Goal: Task Accomplishment & Management: Complete application form

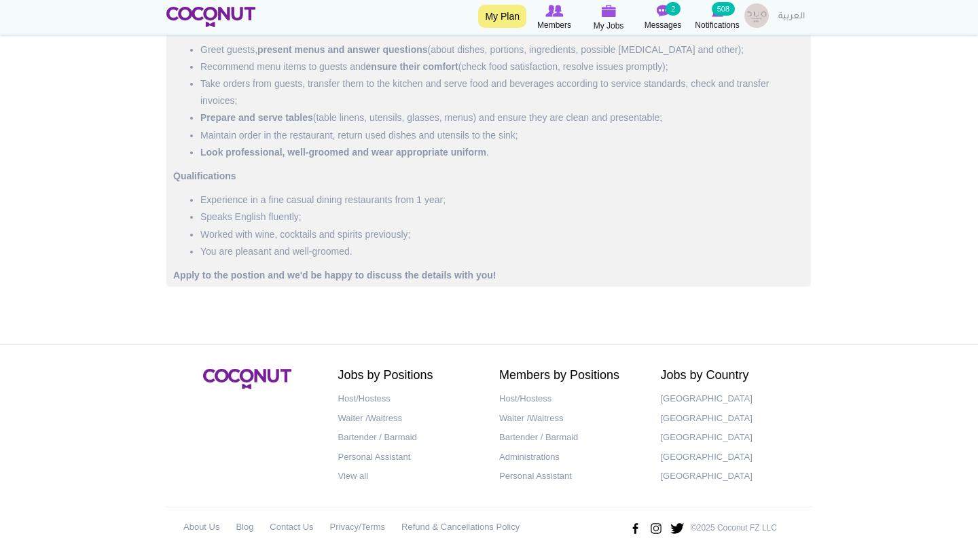
scroll to position [1216, 0]
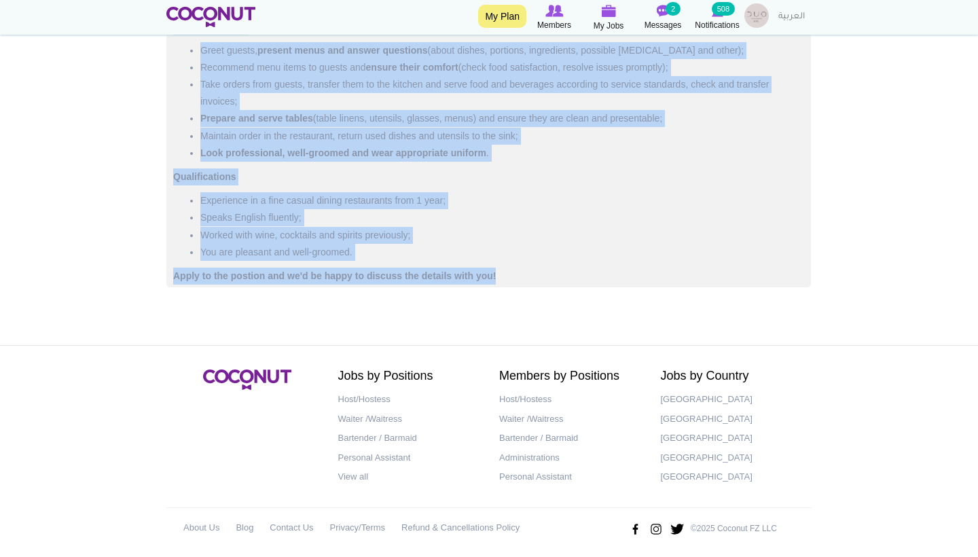
drag, startPoint x: 168, startPoint y: 287, endPoint x: 505, endPoint y: 272, distance: 337.1
copy div "At DUO Gastrobar we are redefining the fine casual dining experience with a mod…"
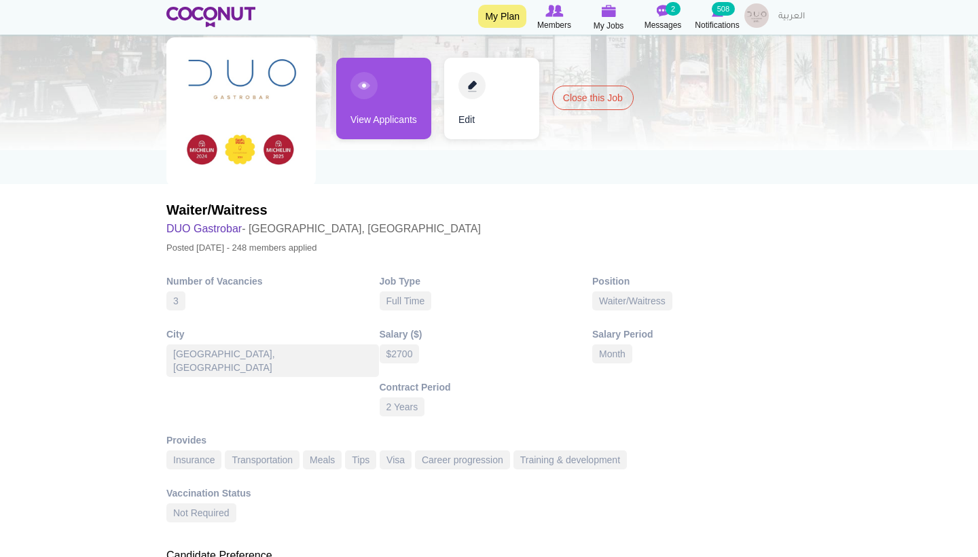
scroll to position [109, 0]
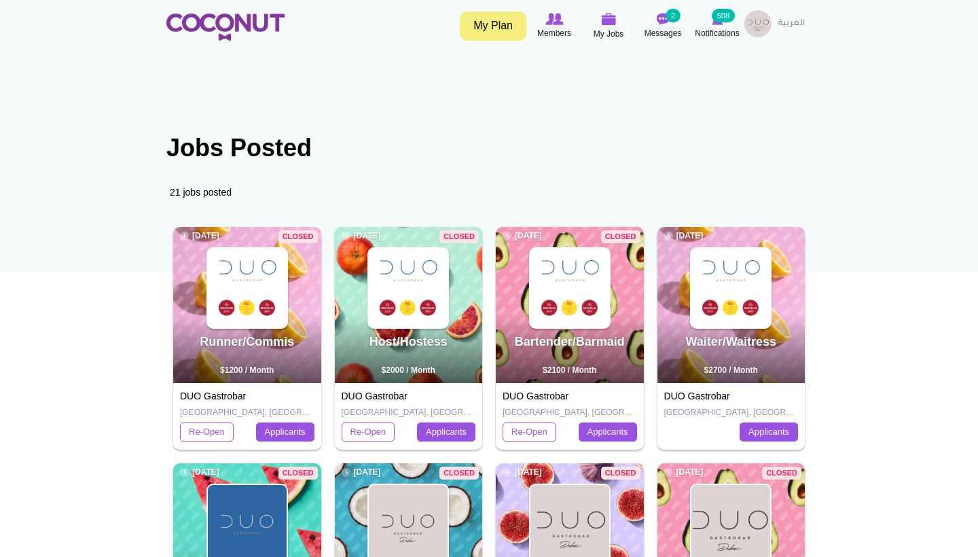
click at [229, 24] on img at bounding box center [225, 27] width 118 height 27
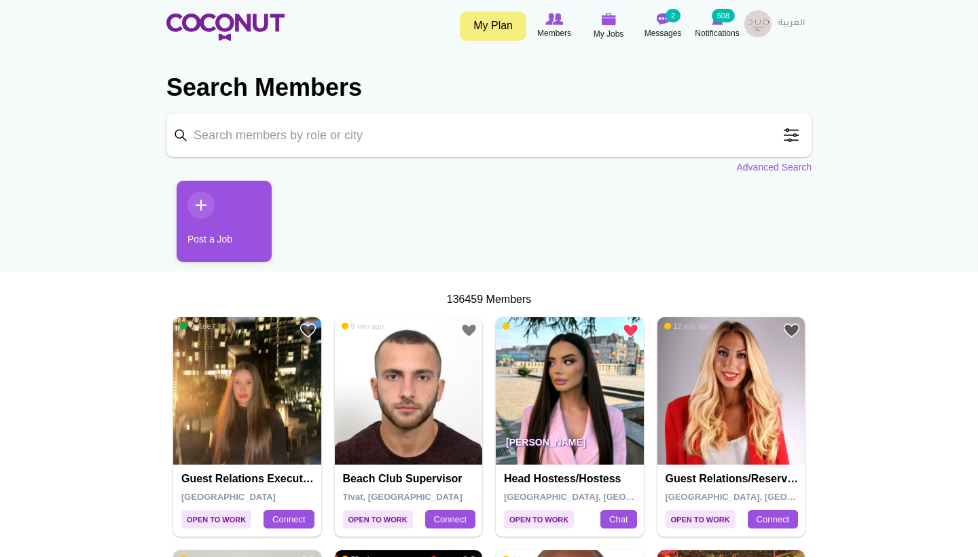
click at [196, 203] on link "Post a Job" at bounding box center [224, 221] width 95 height 81
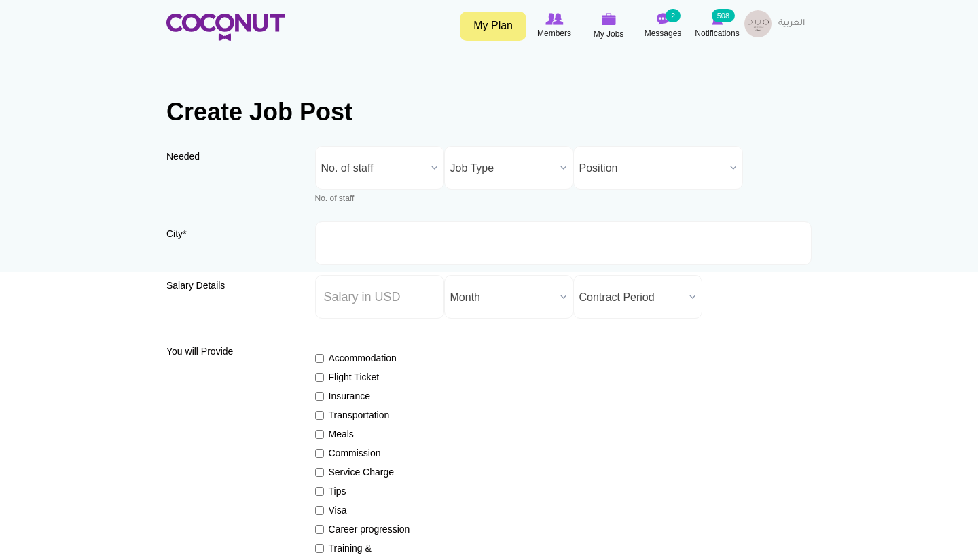
click at [416, 159] on span "No. of staff" at bounding box center [373, 168] width 105 height 43
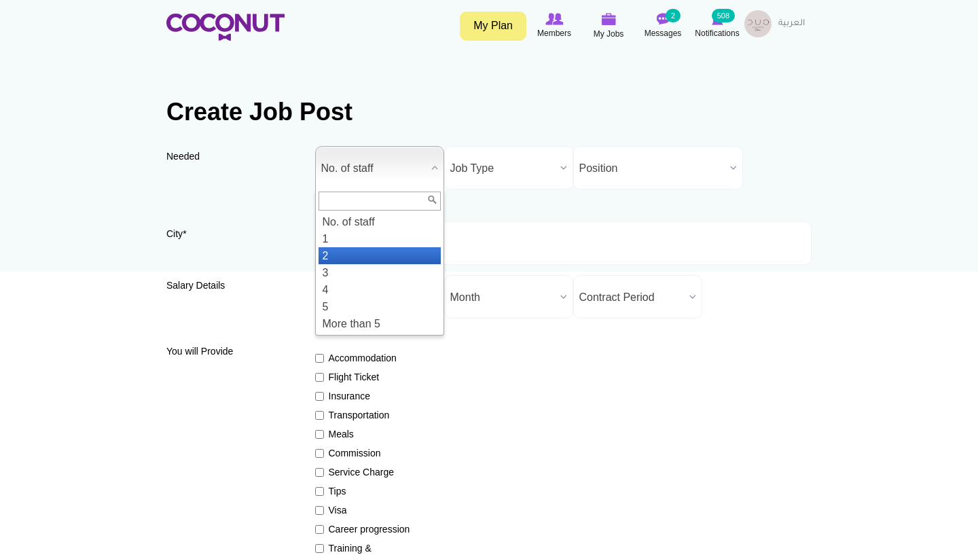
click at [367, 256] on li "2" at bounding box center [379, 255] width 122 height 17
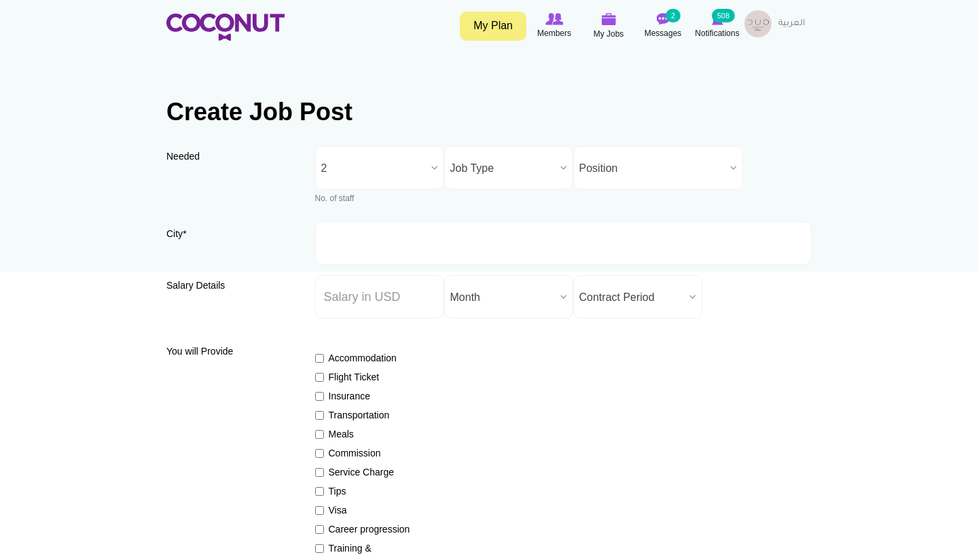
click at [473, 159] on span "Job Type" at bounding box center [502, 168] width 105 height 43
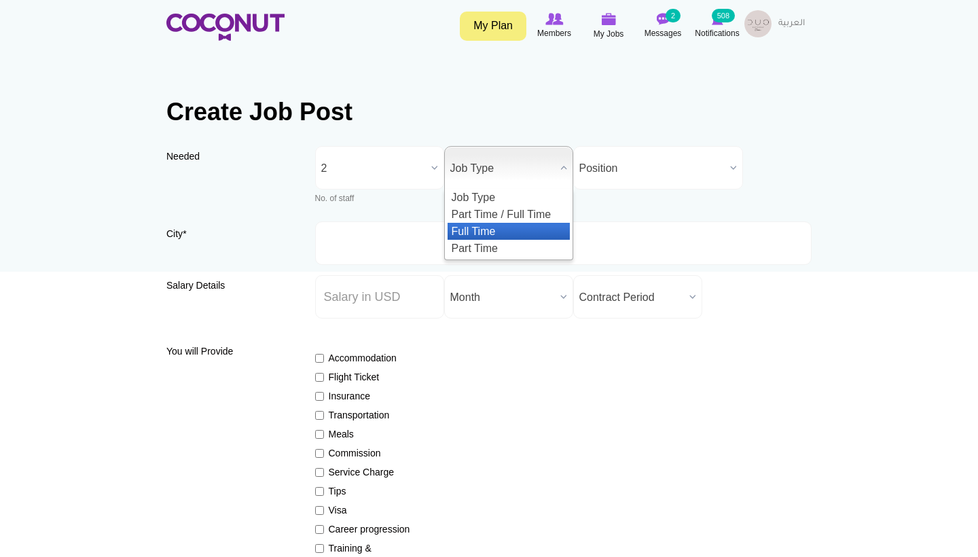
click at [473, 234] on li "Full Time" at bounding box center [508, 231] width 122 height 17
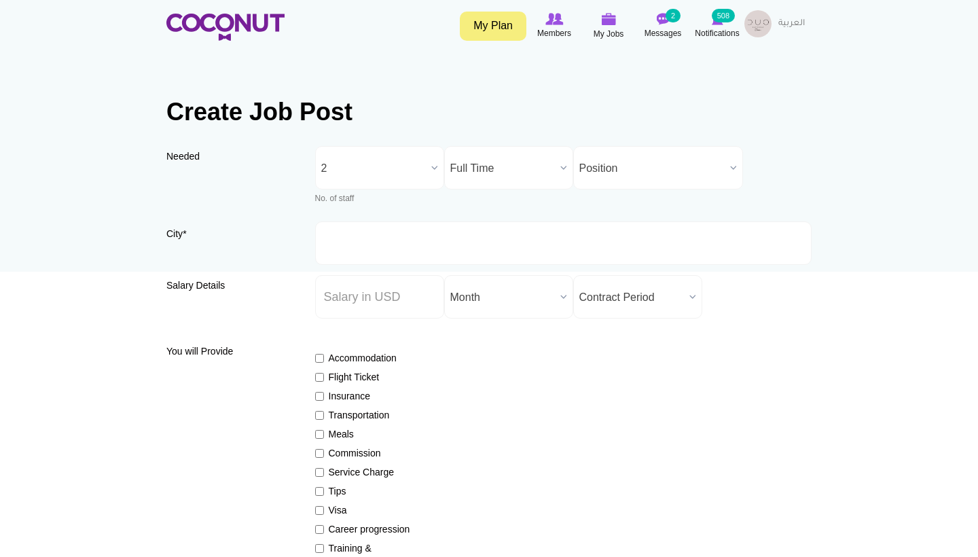
click at [610, 151] on span "Position" at bounding box center [651, 168] width 145 height 43
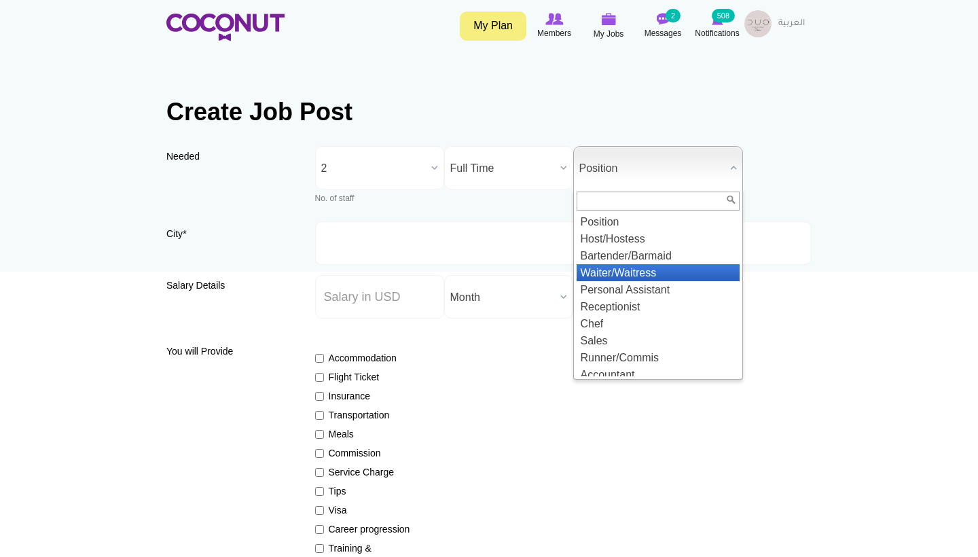
click at [603, 276] on li "Waiter/Waitress" at bounding box center [657, 272] width 163 height 17
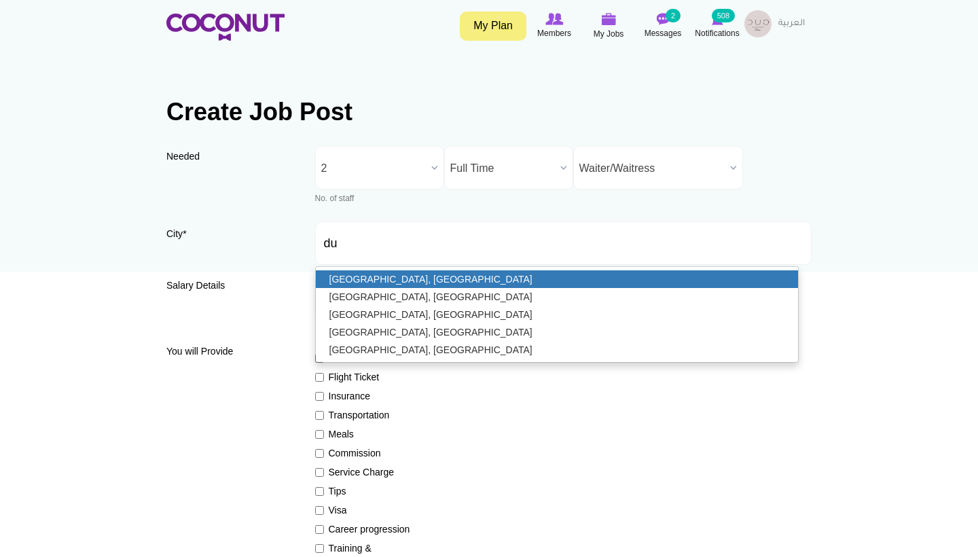
type input "[GEOGRAPHIC_DATA], [GEOGRAPHIC_DATA]"
click at [404, 284] on link "[GEOGRAPHIC_DATA], [GEOGRAPHIC_DATA]" at bounding box center [557, 279] width 483 height 18
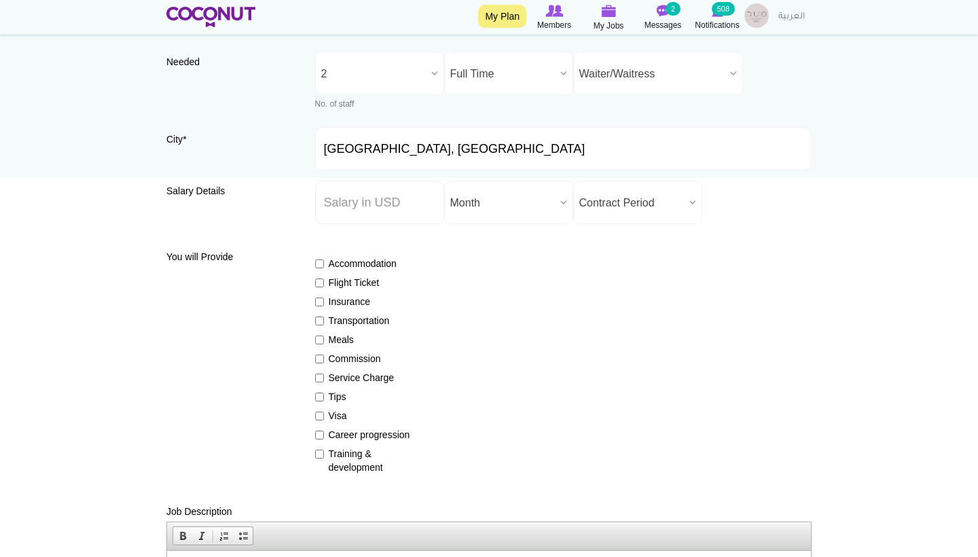
scroll to position [103, 0]
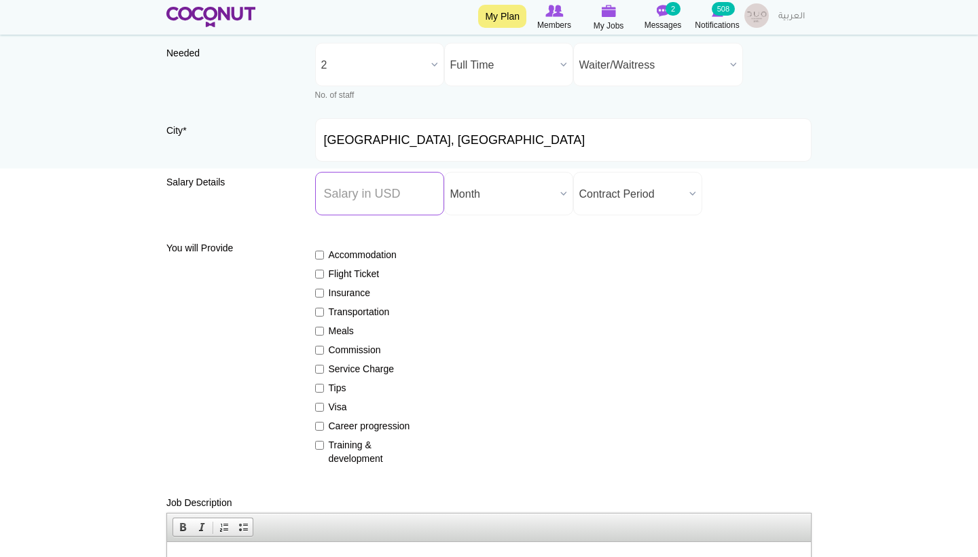
click at [363, 206] on input "Salary ($) *" at bounding box center [379, 193] width 129 height 43
type input "2700"
click at [593, 283] on div "Accommodation Flight Ticket Insurance Transportation Meals Commission Service C…" at bounding box center [563, 350] width 497 height 229
click at [677, 197] on span "Contract Period" at bounding box center [631, 193] width 105 height 43
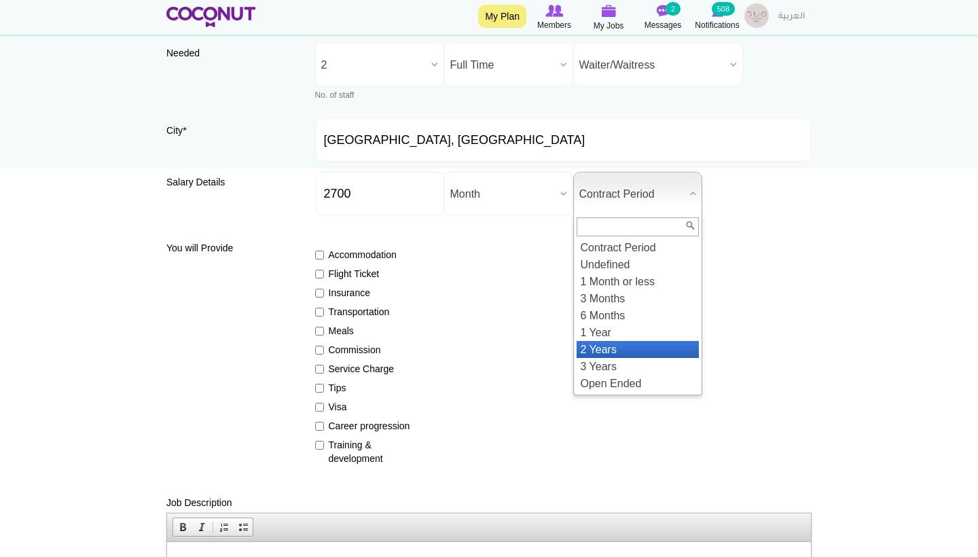
click at [629, 343] on li "2 Years" at bounding box center [637, 349] width 122 height 17
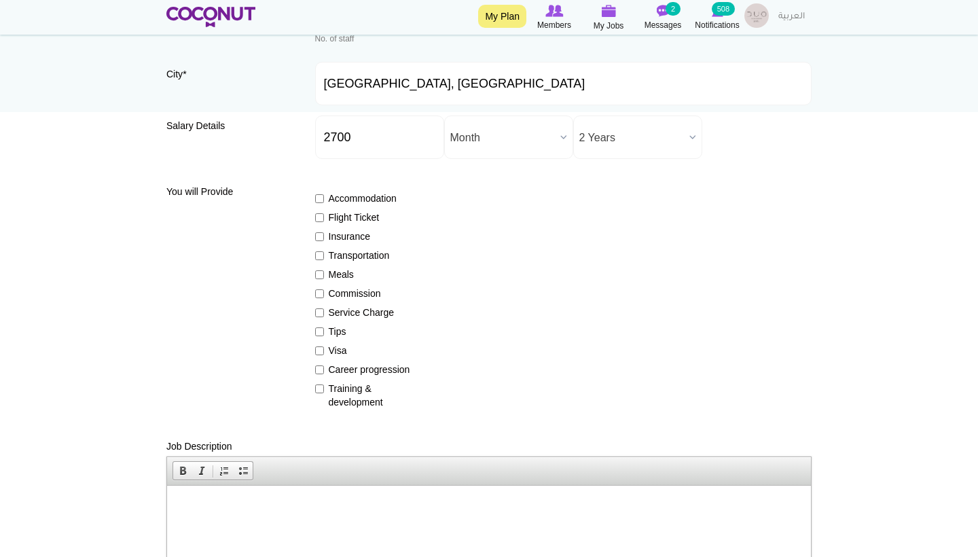
scroll to position [178, 0]
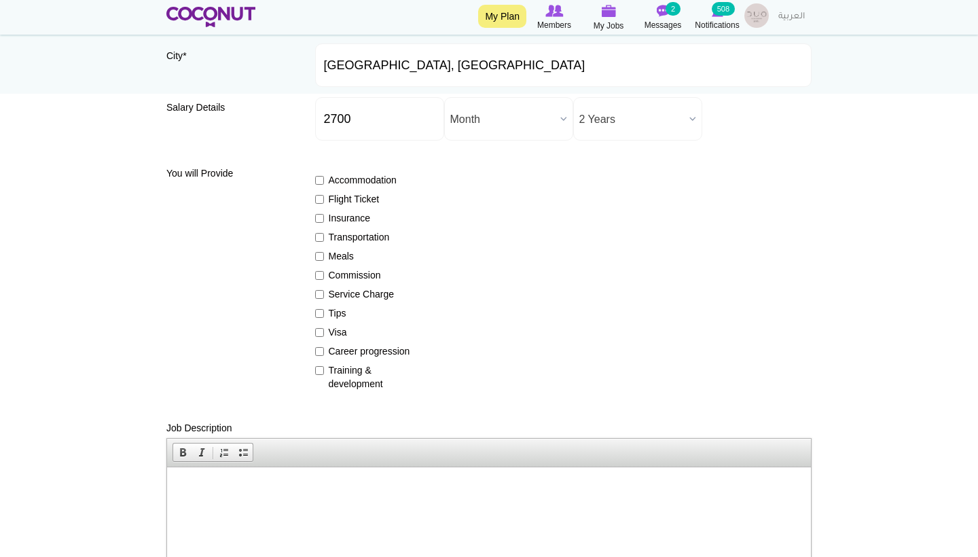
click at [350, 221] on label "Insurance" at bounding box center [364, 218] width 99 height 14
click at [324, 221] on input "Insurance" at bounding box center [319, 218] width 9 height 9
checkbox input "true"
click at [350, 242] on label "Transportation" at bounding box center [364, 237] width 99 height 14
click at [324, 242] on input "Transportation" at bounding box center [319, 237] width 9 height 9
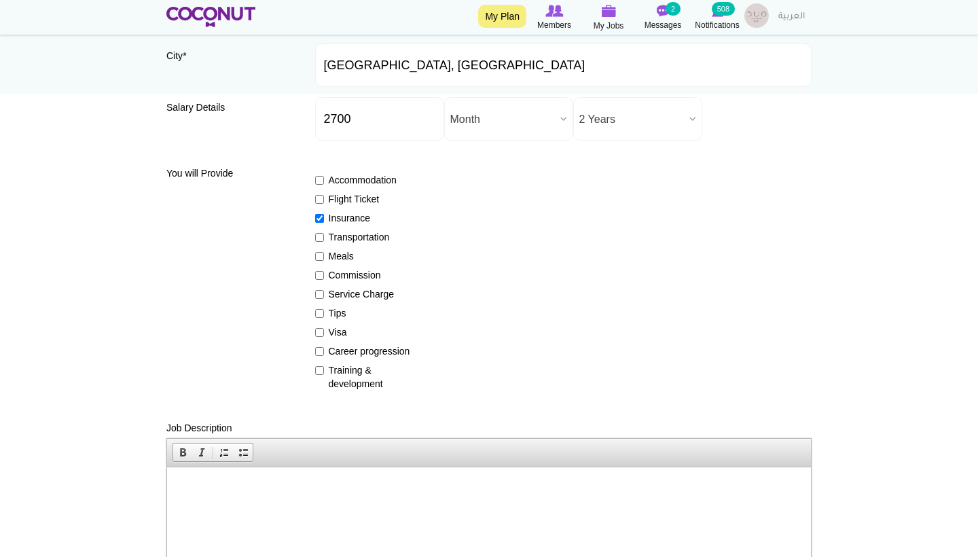
checkbox input "true"
click at [350, 255] on label "Meals" at bounding box center [364, 256] width 99 height 14
click at [324, 255] on input "Meals" at bounding box center [319, 256] width 9 height 9
checkbox input "true"
click at [346, 237] on label "Transportation" at bounding box center [364, 237] width 99 height 14
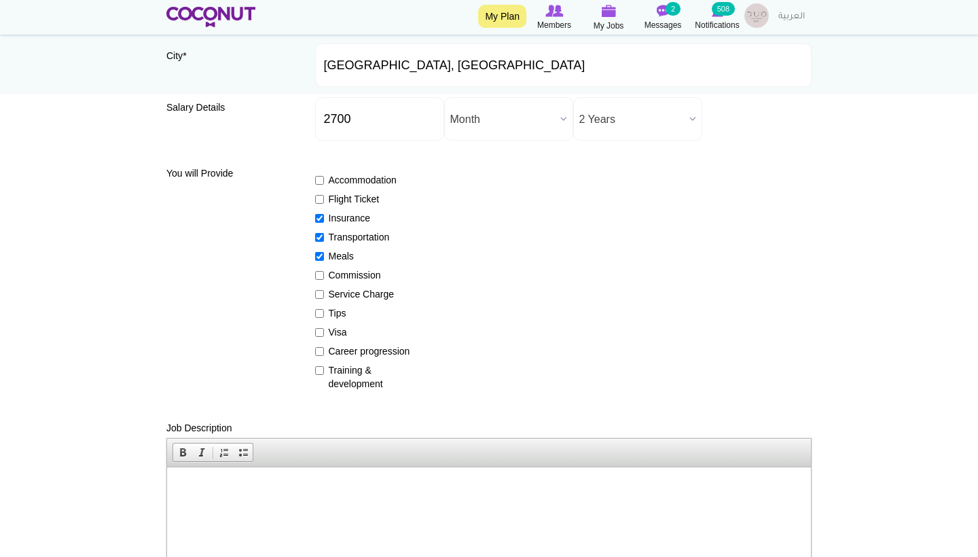
click at [324, 237] on input "Transportation" at bounding box center [319, 237] width 9 height 9
checkbox input "false"
click at [341, 317] on label "Tips" at bounding box center [364, 313] width 99 height 14
click at [324, 317] on input "Tips" at bounding box center [319, 313] width 9 height 9
checkbox input "true"
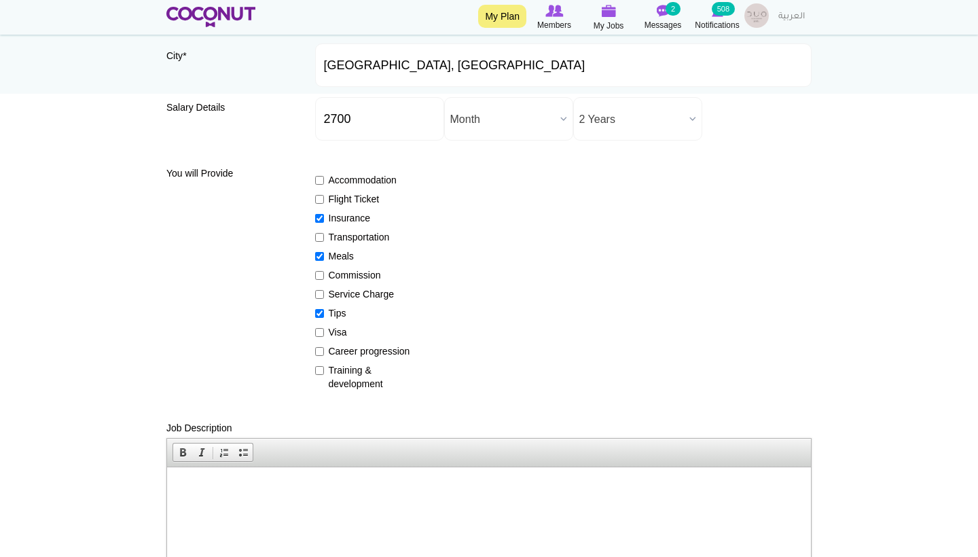
click at [341, 333] on label "Visa" at bounding box center [364, 332] width 99 height 14
click at [324, 333] on input "Visa" at bounding box center [319, 332] width 9 height 9
checkbox input "true"
click at [340, 375] on label "Training & development" at bounding box center [364, 376] width 99 height 27
click at [324, 375] on input "Training & development" at bounding box center [319, 370] width 9 height 9
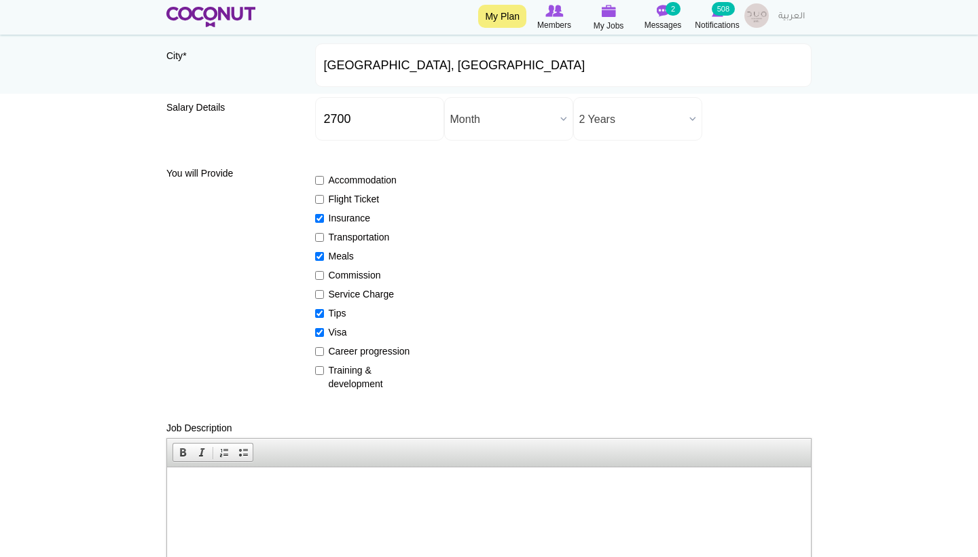
checkbox input "true"
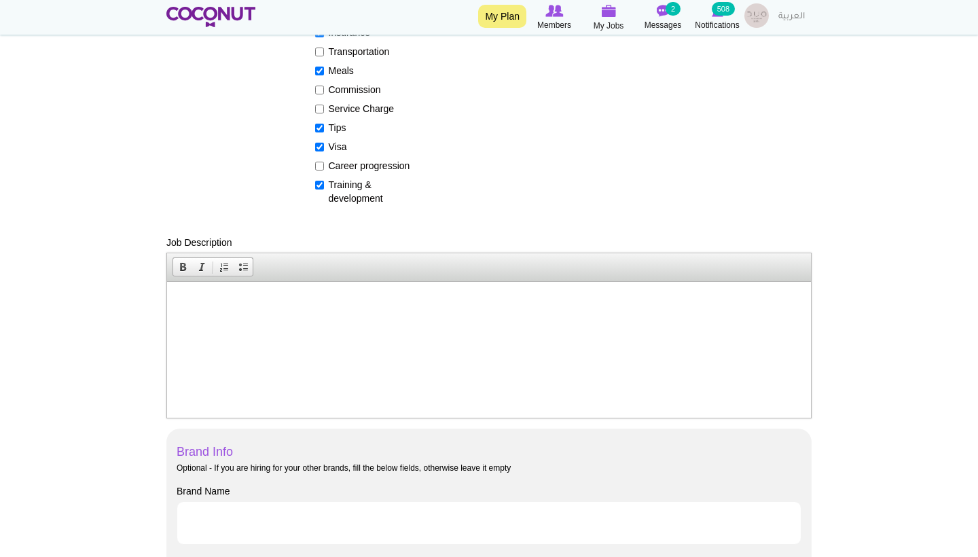
scroll to position [532, 0]
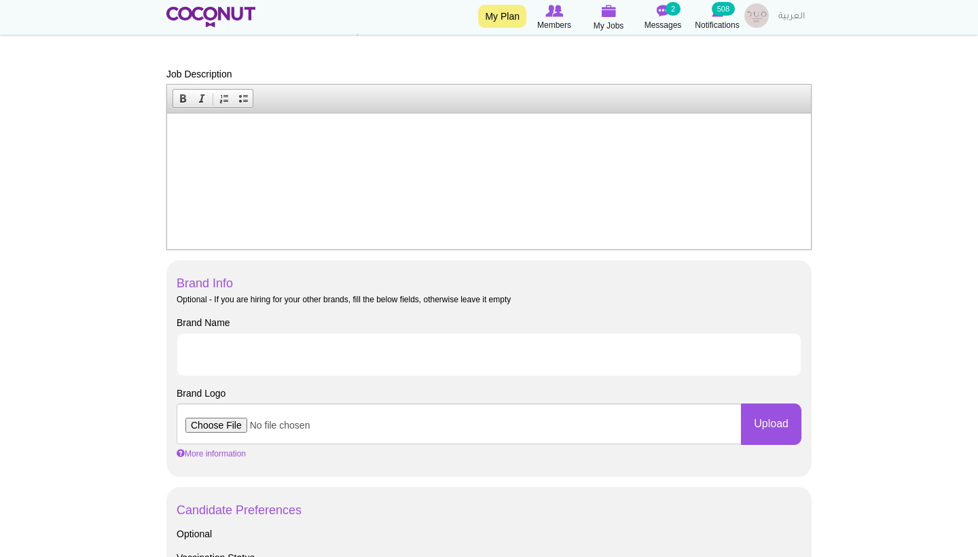
click at [227, 154] on html at bounding box center [489, 133] width 644 height 41
paste body
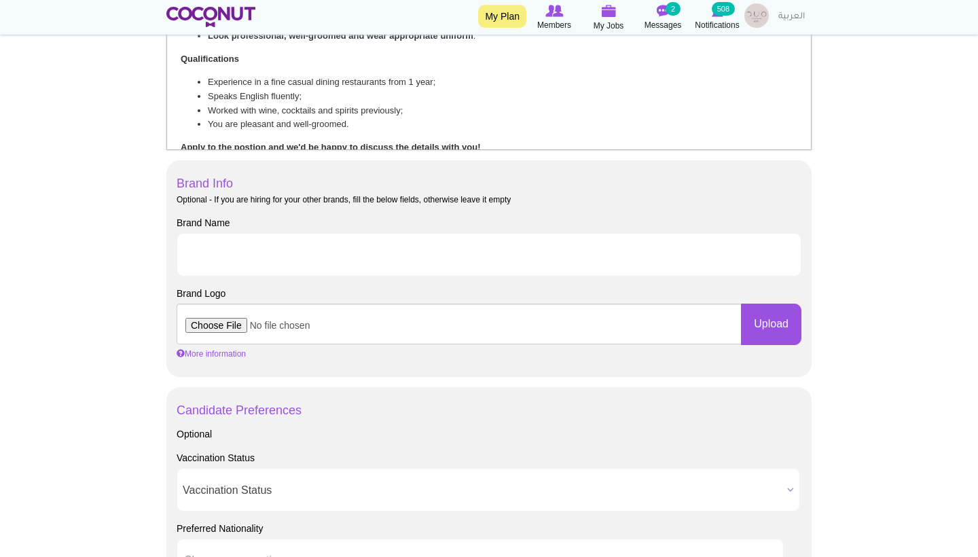
scroll to position [703, 0]
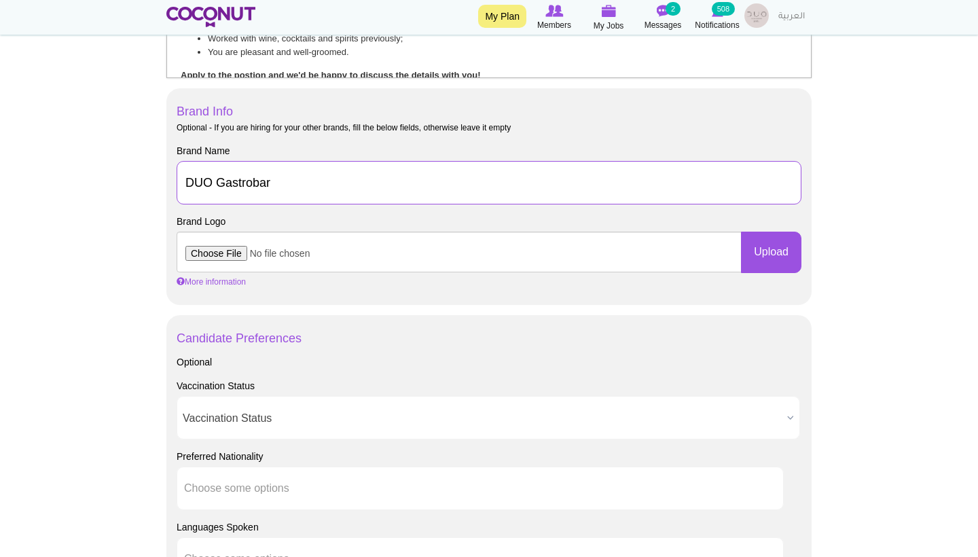
type input "DUO Gastrobar"
click at [236, 254] on input "file" at bounding box center [459, 252] width 565 height 41
type input "C:\fakepath\Artboard 1@2x-100.jpg"
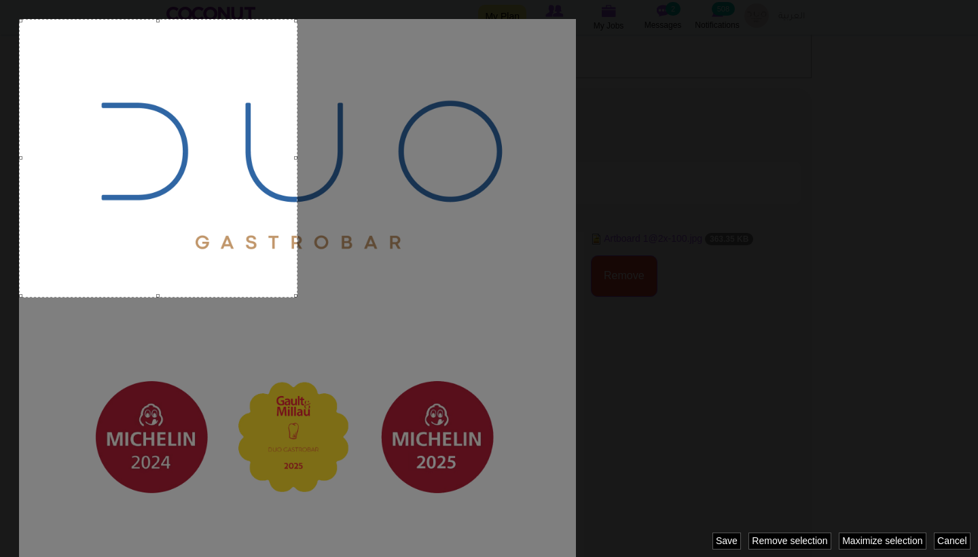
drag, startPoint x: 191, startPoint y: 187, endPoint x: 73, endPoint y: 75, distance: 162.3
click at [73, 75] on div at bounding box center [158, 158] width 278 height 278
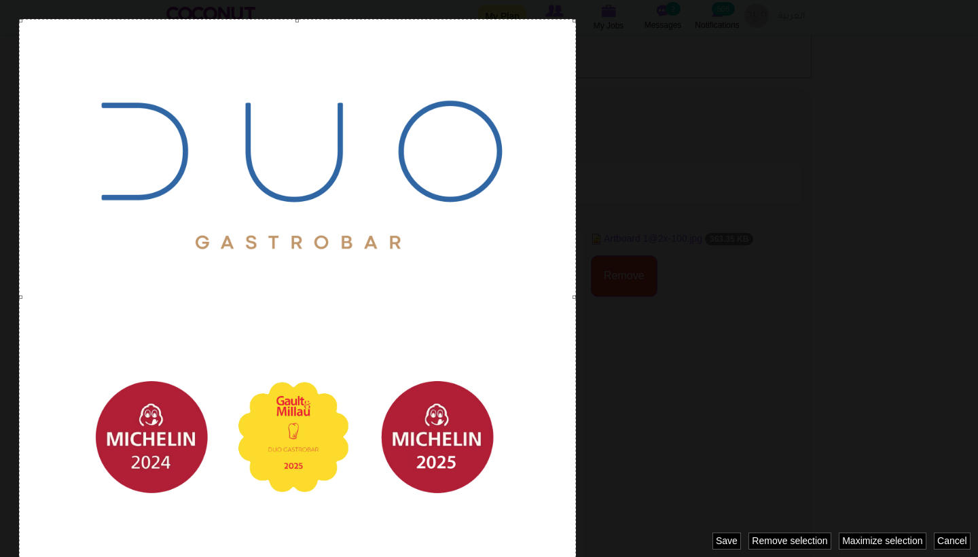
drag, startPoint x: 297, startPoint y: 296, endPoint x: 628, endPoint y: 556, distance: 421.2
click at [628, 556] on div at bounding box center [489, 278] width 978 height 557
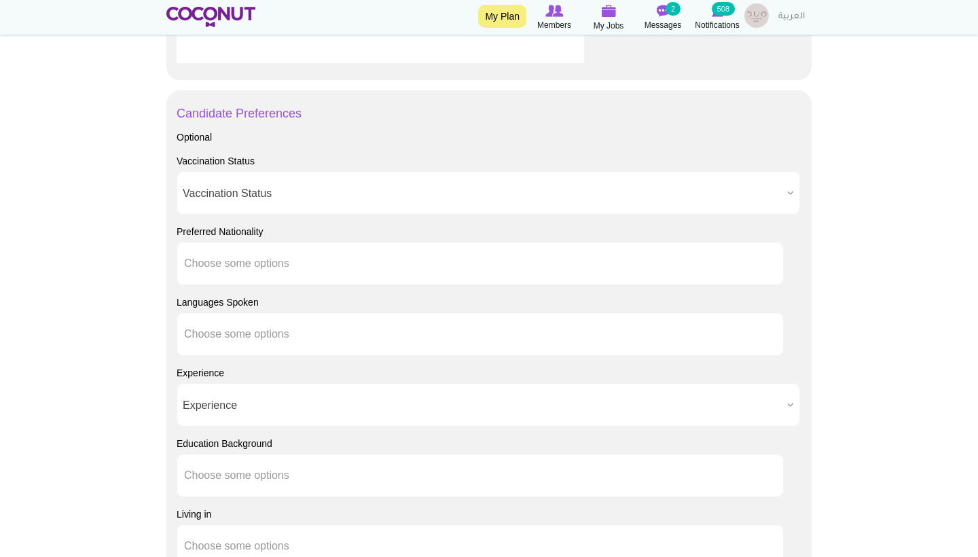
scroll to position [1304, 0]
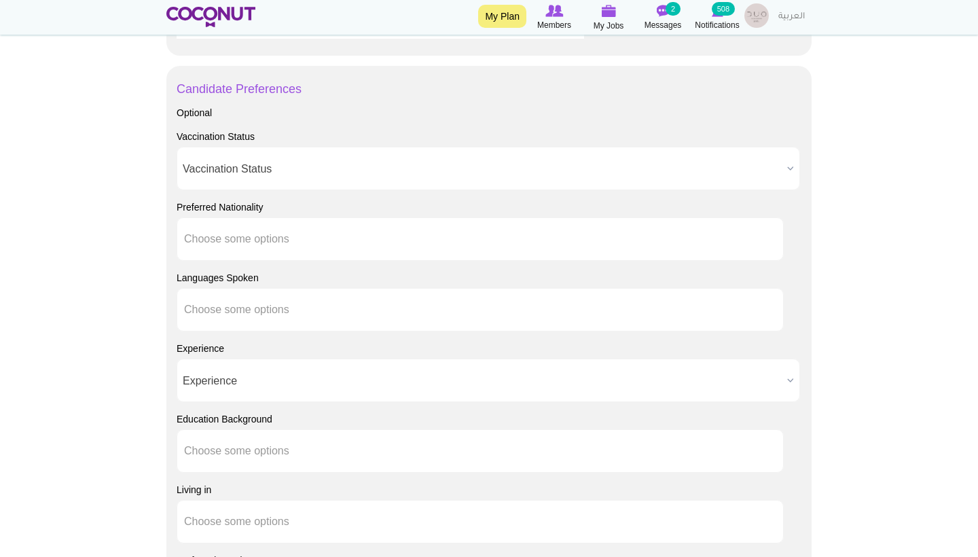
click at [246, 149] on span "Vaccination Status" at bounding box center [482, 168] width 599 height 43
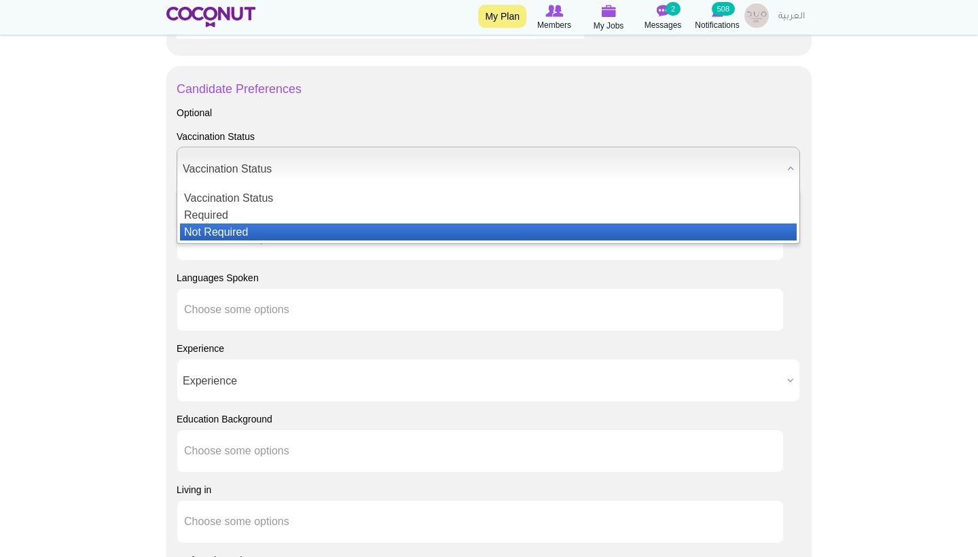
click at [229, 233] on li "Not Required" at bounding box center [488, 231] width 616 height 17
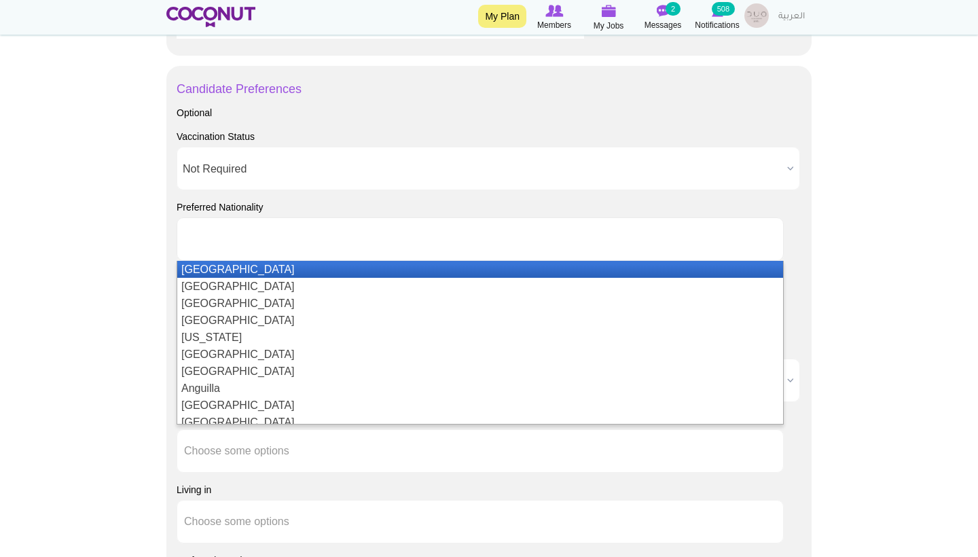
click at [274, 255] on ul at bounding box center [480, 238] width 607 height 43
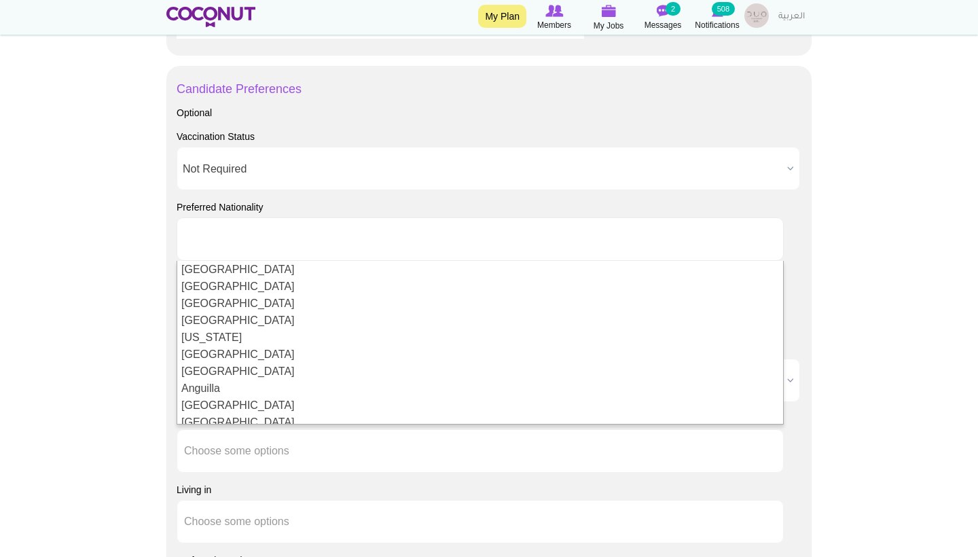
type input "Choose some options"
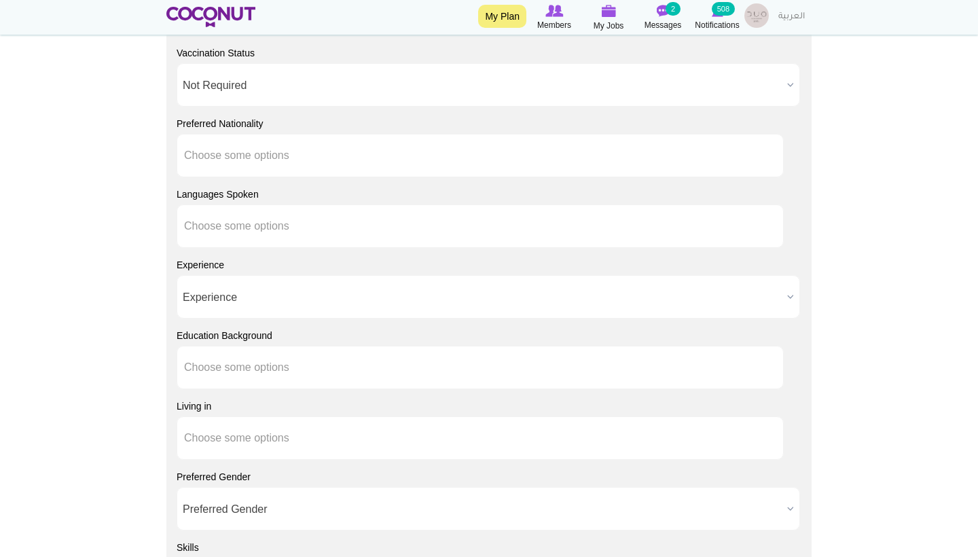
scroll to position [1445, 0]
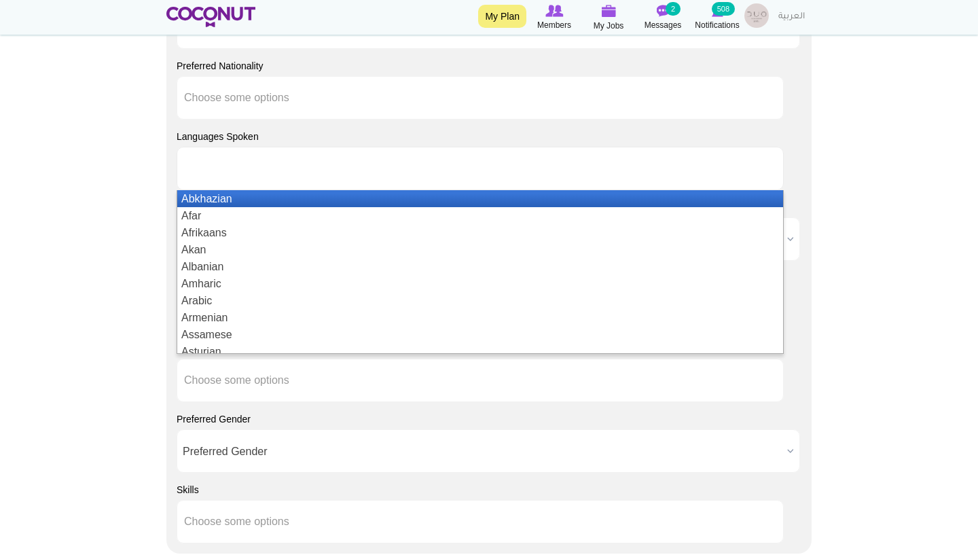
click at [257, 166] on input "text" at bounding box center [245, 168] width 123 height 12
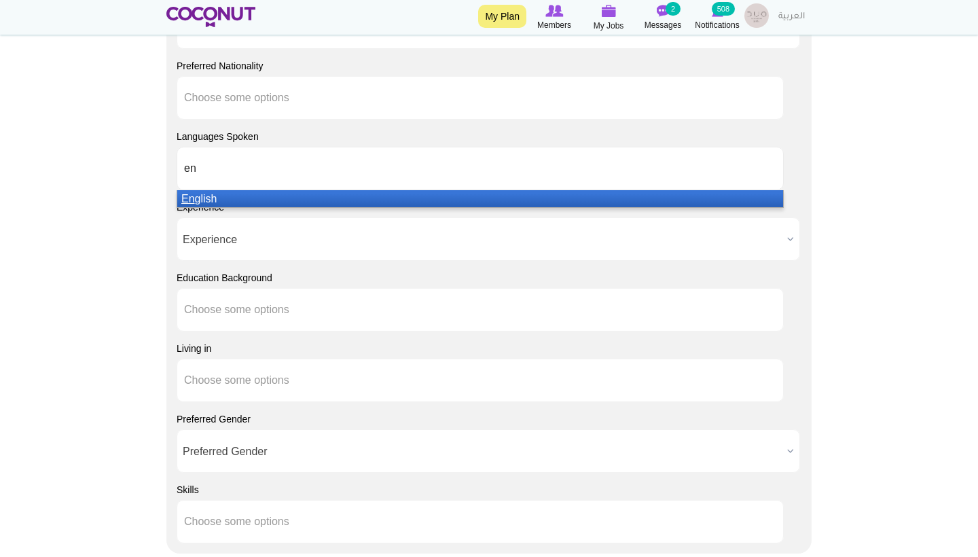
type input "en"
click at [271, 191] on li "En glish" at bounding box center [480, 198] width 606 height 17
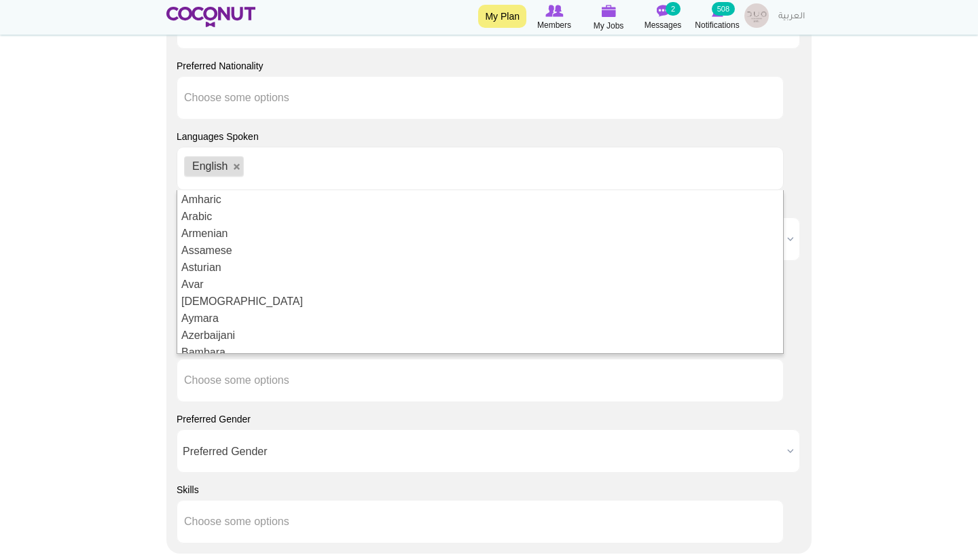
scroll to position [102, 0]
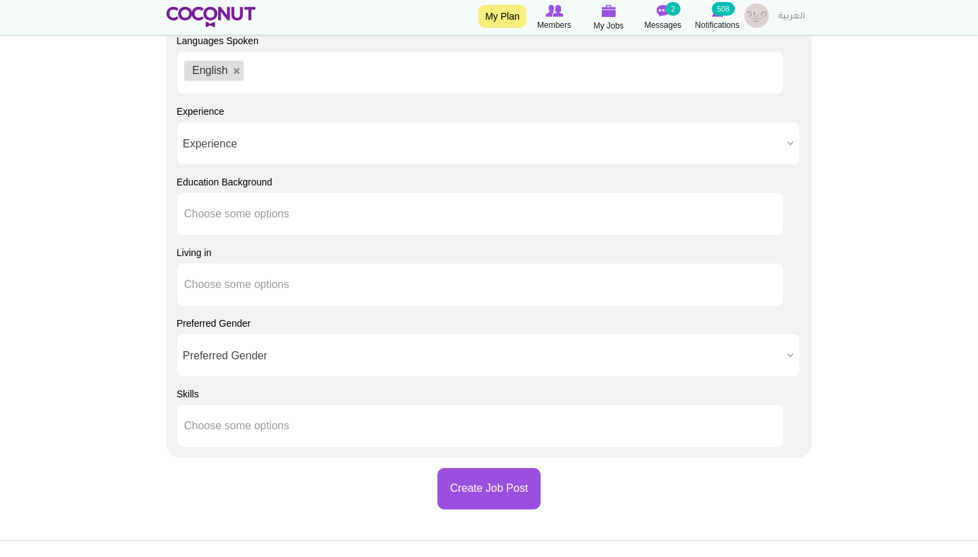
scroll to position [1578, 0]
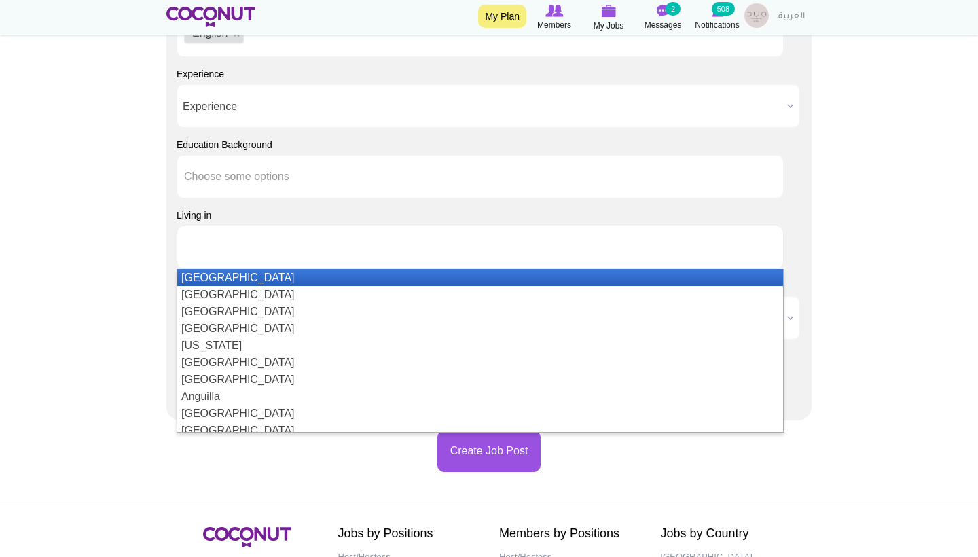
click at [233, 242] on input "text" at bounding box center [245, 247] width 123 height 12
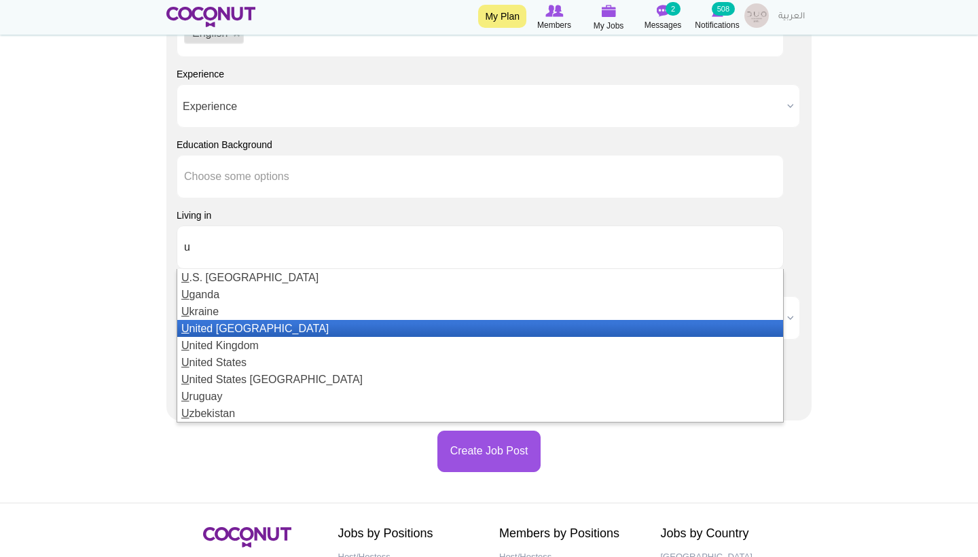
type input "u"
click at [263, 331] on li "U nited Arab Emirates" at bounding box center [480, 328] width 606 height 17
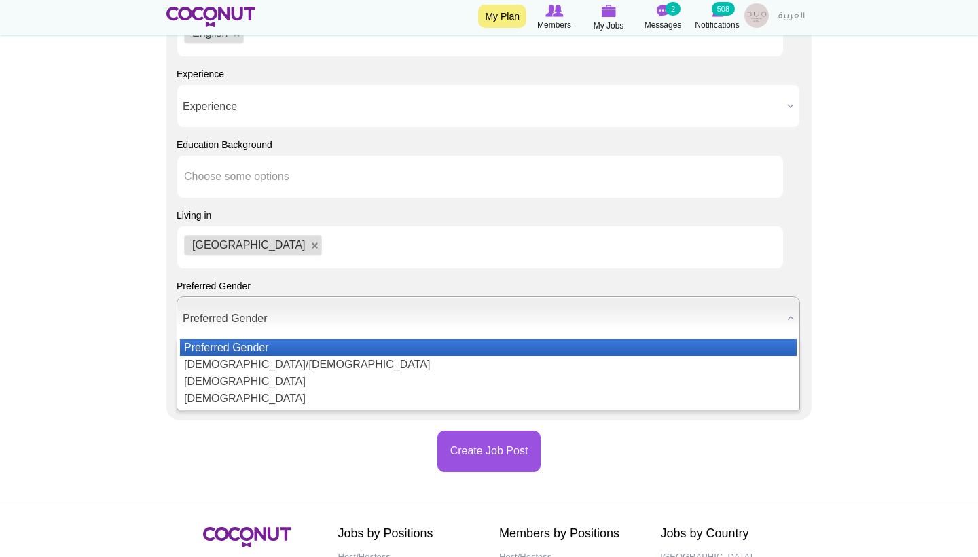
click at [253, 329] on span "Preferred Gender" at bounding box center [482, 318] width 599 height 43
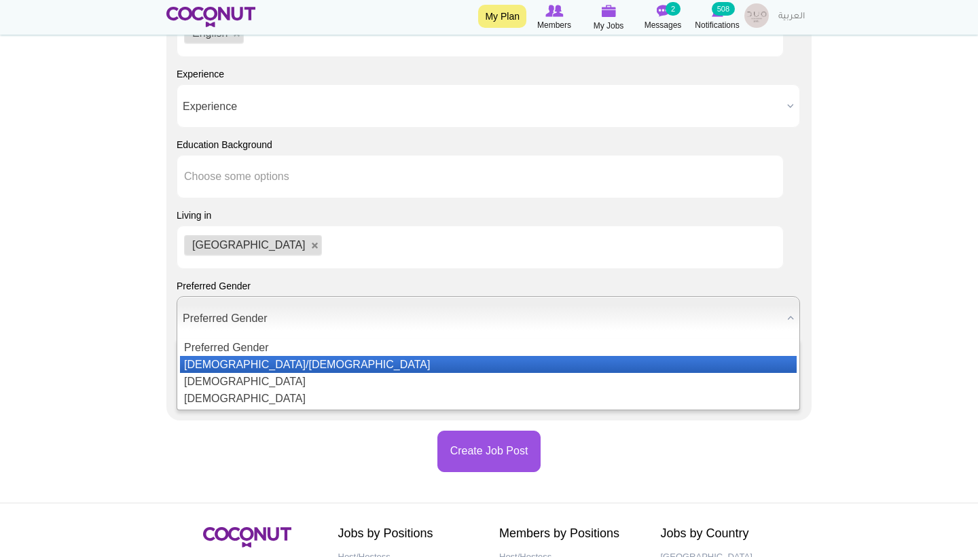
click at [217, 358] on li "Male/Female" at bounding box center [488, 364] width 616 height 17
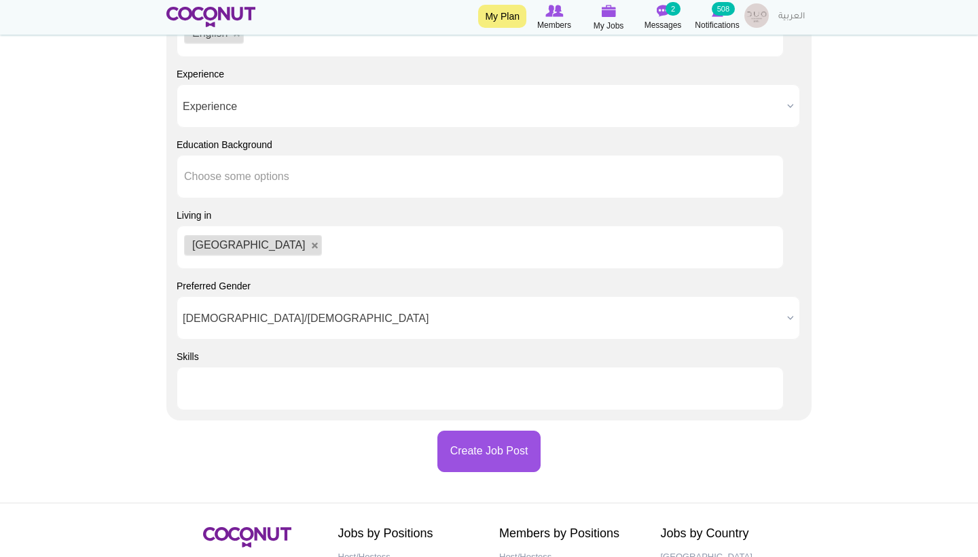
click at [256, 403] on ul at bounding box center [480, 388] width 607 height 43
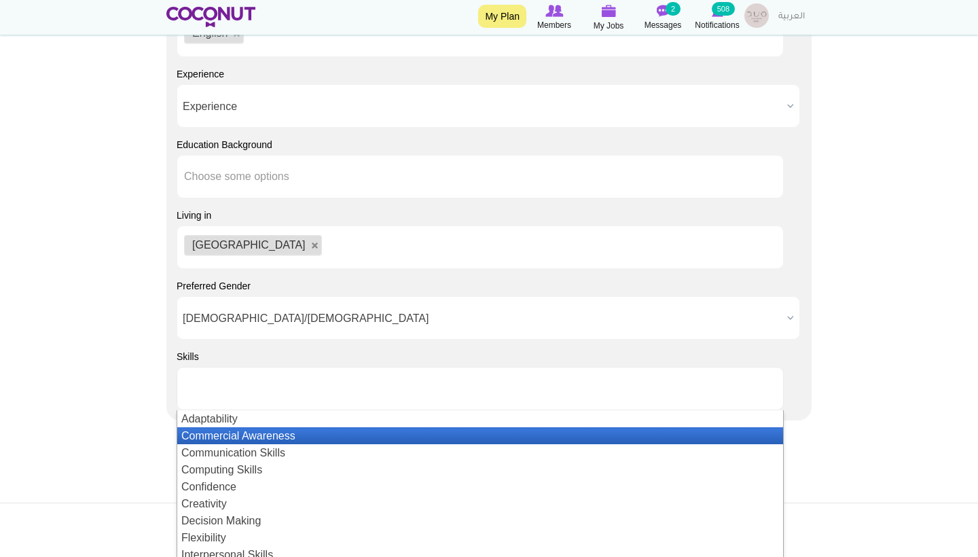
click at [272, 444] on li "Communication Skills" at bounding box center [480, 452] width 606 height 17
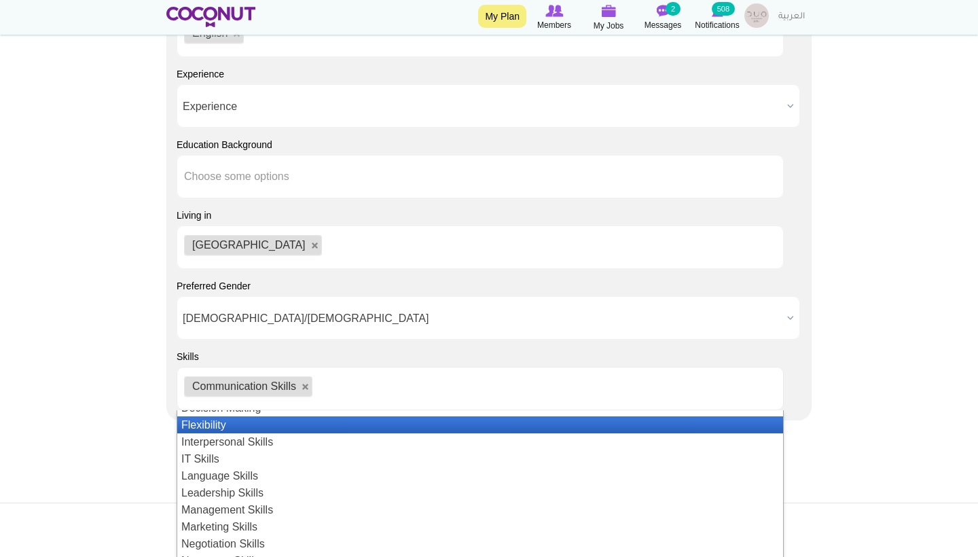
scroll to position [114, 0]
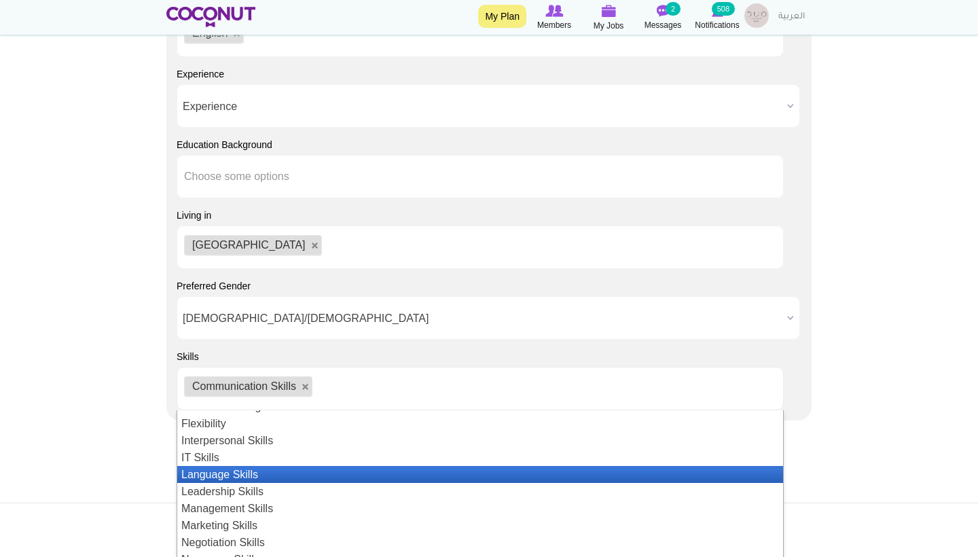
click at [295, 472] on li "Language Skills" at bounding box center [480, 474] width 606 height 17
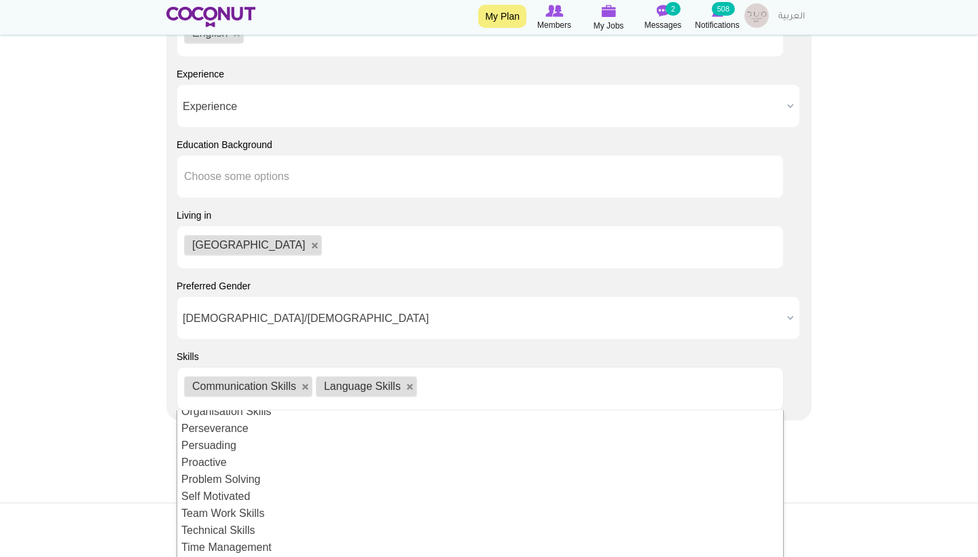
scroll to position [295, 0]
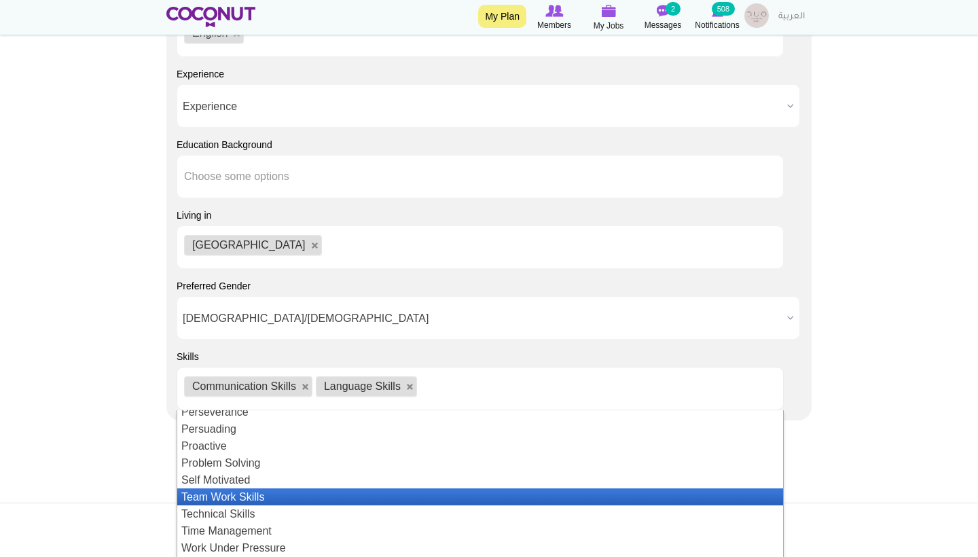
click at [267, 492] on li "Team Work Skills" at bounding box center [480, 496] width 606 height 17
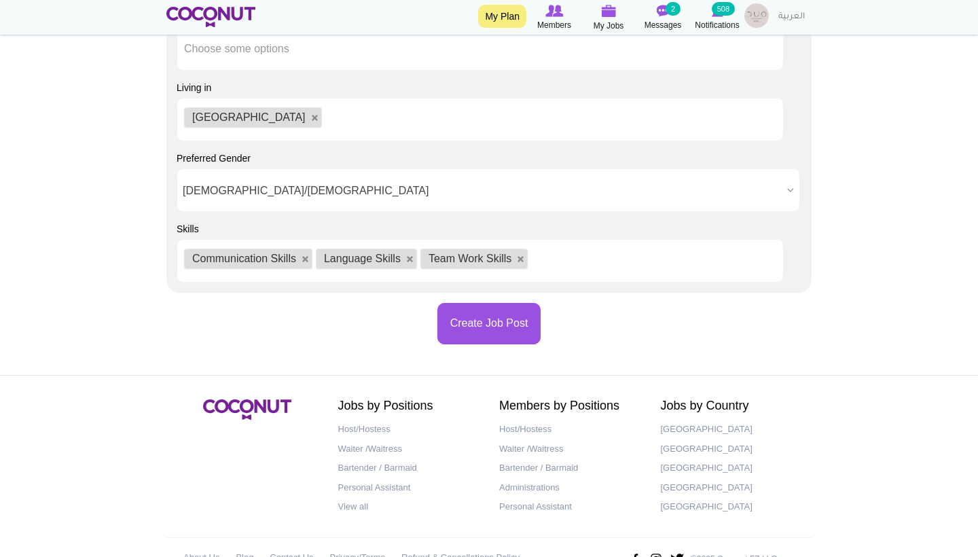
scroll to position [1738, 0]
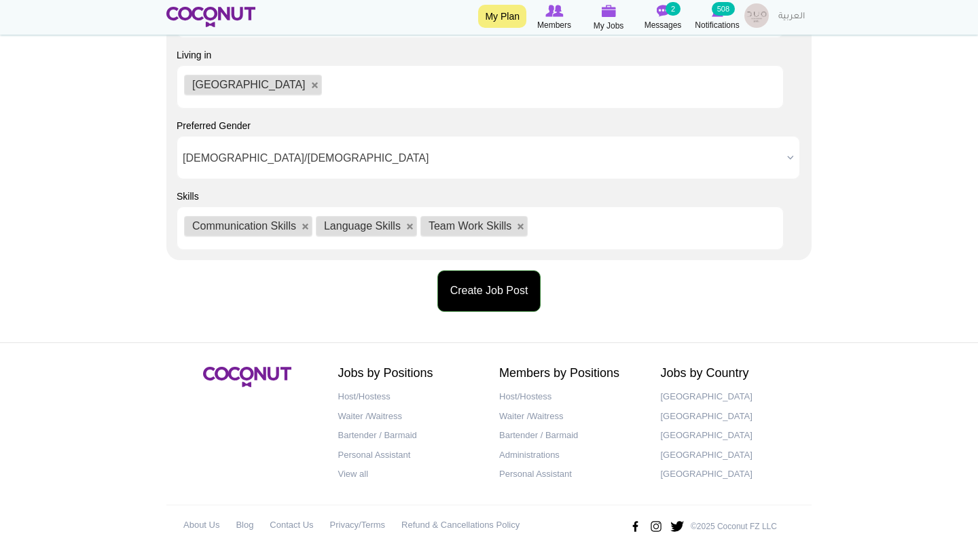
click at [487, 295] on button "Create Job Post" at bounding box center [489, 290] width 104 height 41
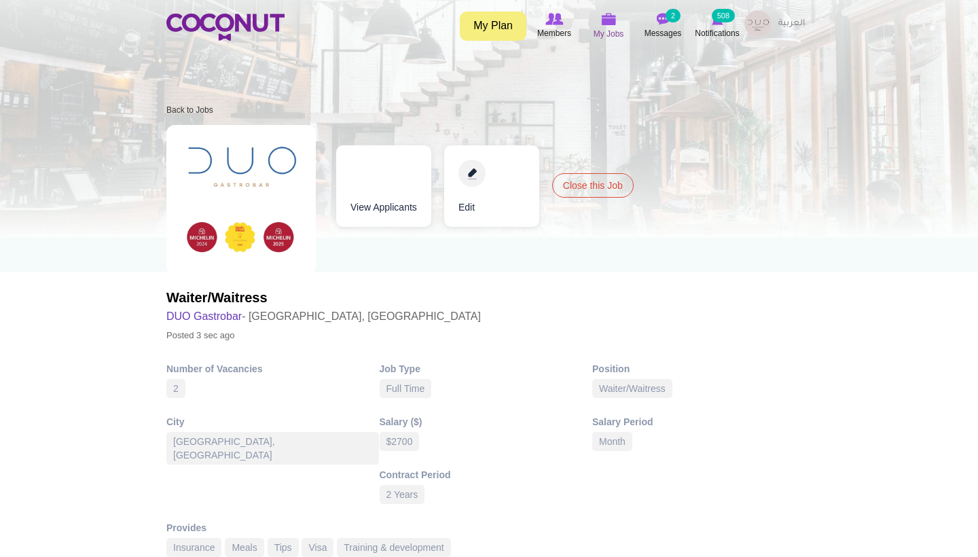
click at [603, 31] on span "My Jobs" at bounding box center [608, 34] width 31 height 14
